Goal: Task Accomplishment & Management: Use online tool/utility

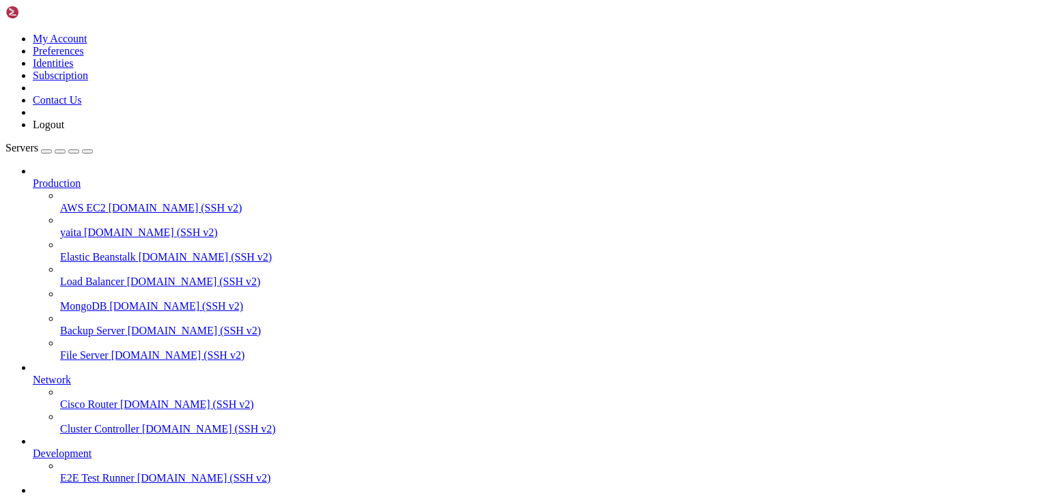
drag, startPoint x: 384, startPoint y: 989, endPoint x: 341, endPoint y: 886, distance: 111.7
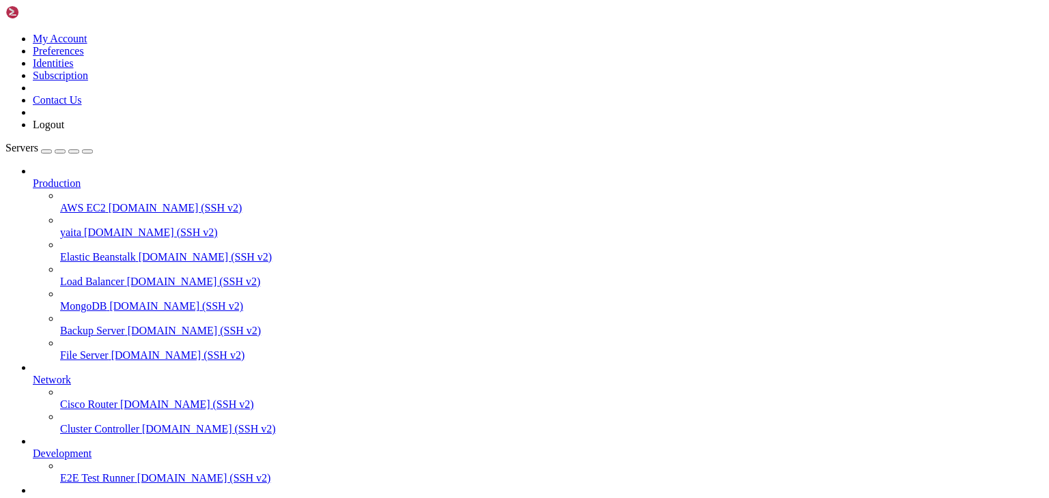
scroll to position [13802, 0]
drag, startPoint x: 880, startPoint y: 1170, endPoint x: 1052, endPoint y: 1281, distance: 204.4
drag, startPoint x: 157, startPoint y: 1194, endPoint x: -60, endPoint y: 867, distance: 392.6
click html "Page up eaders for [GET /api/v3/api-docs]: [DATE] 08:31:58 ip-172-31-91-17 bash…"
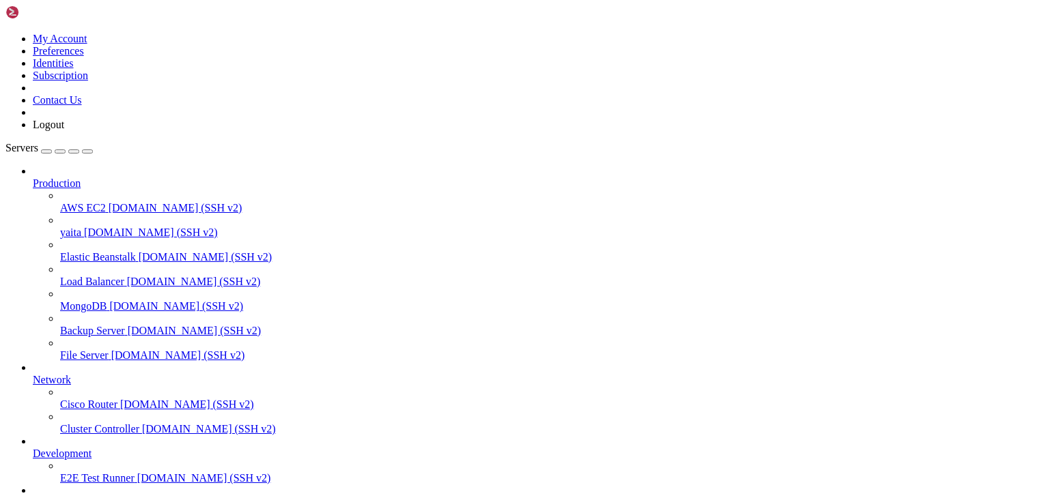
scroll to position [12822, 0]
drag, startPoint x: 10, startPoint y: 863, endPoint x: 580, endPoint y: 1177, distance: 650.4
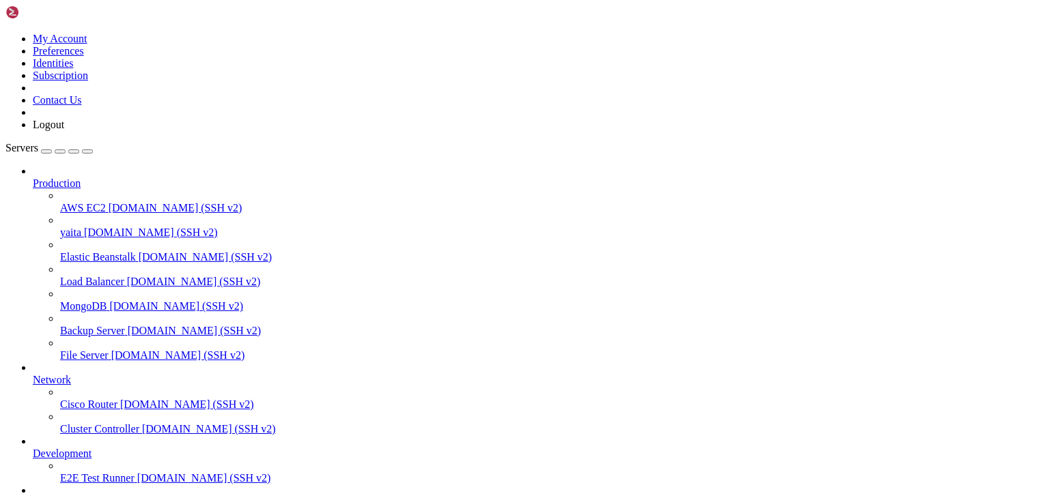
scroll to position [13826, 0]
copy div "[DATE] 08:22:46 ip-172-31-91-17 bash[693885]: [DATE] 08:22:46.519 [main] INFO […"
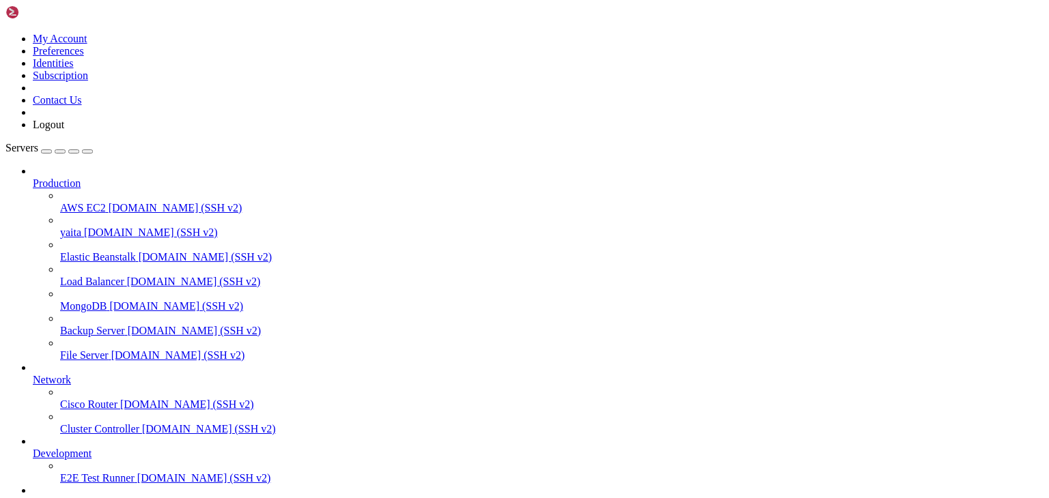
scroll to position [0, 0]
drag, startPoint x: 12, startPoint y: 1167, endPoint x: 141, endPoint y: 1183, distance: 130.1
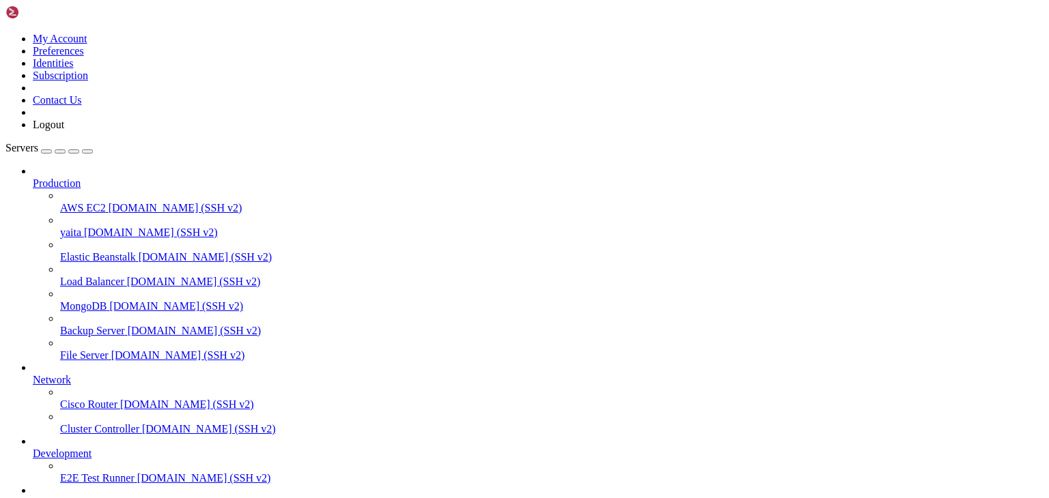
drag, startPoint x: 539, startPoint y: 1151, endPoint x: 478, endPoint y: 1157, distance: 61.2
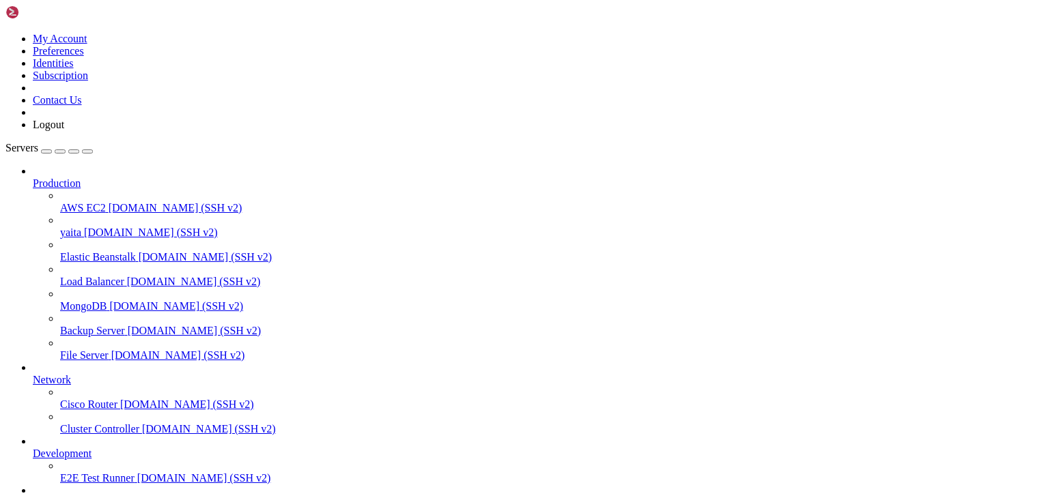
scroll to position [14198, 0]
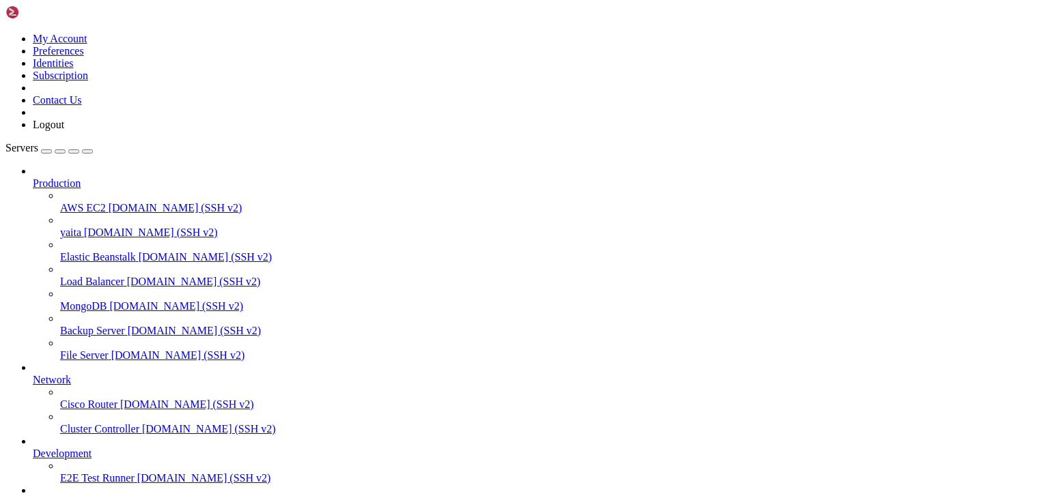
scroll to position [46343, 0]
